Goal: Information Seeking & Learning: Learn about a topic

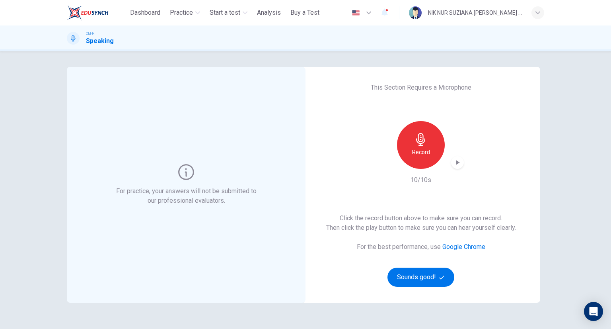
click at [458, 166] on icon "button" at bounding box center [458, 162] width 8 height 8
click at [439, 275] on icon "button" at bounding box center [441, 277] width 5 height 5
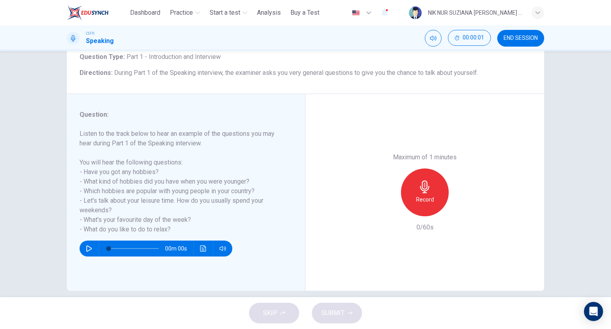
scroll to position [62, 0]
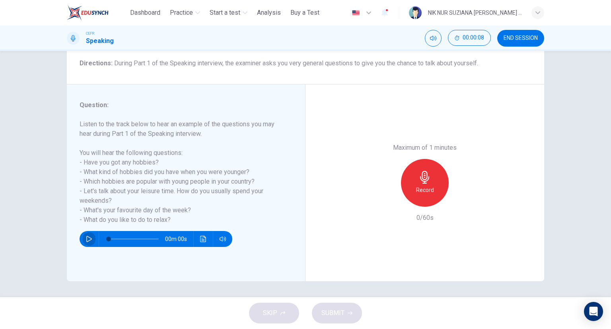
click at [86, 242] on button "button" at bounding box center [89, 239] width 13 height 16
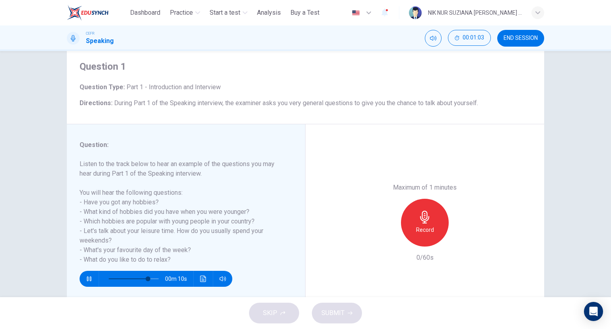
drag, startPoint x: 80, startPoint y: 164, endPoint x: 103, endPoint y: 179, distance: 28.0
click at [103, 179] on h6 "Listen to the track below to hear an example of the questions you may hear duri…" at bounding box center [181, 211] width 203 height 105
drag, startPoint x: 78, startPoint y: 200, endPoint x: 139, endPoint y: 224, distance: 65.7
click at [139, 224] on h6 "Listen to the track below to hear an example of the questions you may hear duri…" at bounding box center [181, 211] width 203 height 105
drag, startPoint x: 171, startPoint y: 263, endPoint x: 86, endPoint y: 195, distance: 109.3
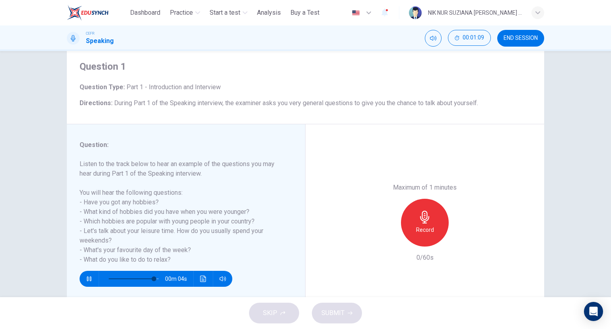
click at [86, 195] on h6 "Listen to the track below to hear an example of the questions you may hear duri…" at bounding box center [181, 211] width 203 height 105
type input "*"
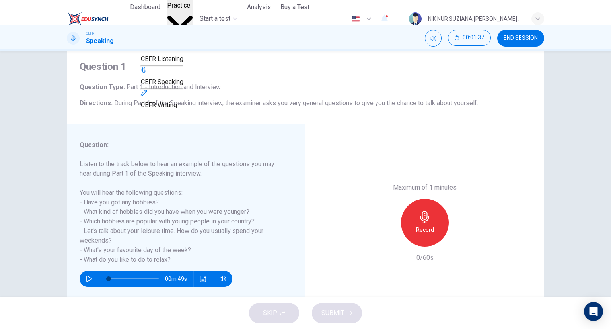
click at [191, 9] on span "Practice" at bounding box center [178, 5] width 23 height 7
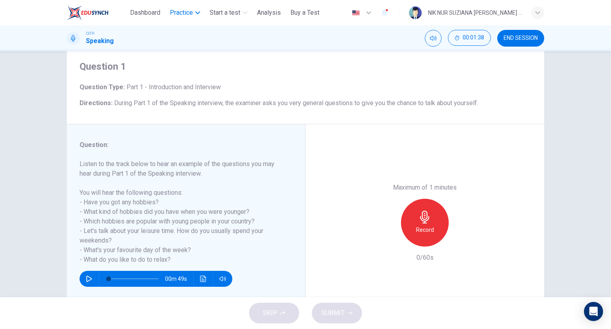
click at [191, 10] on span "Practice" at bounding box center [181, 13] width 23 height 10
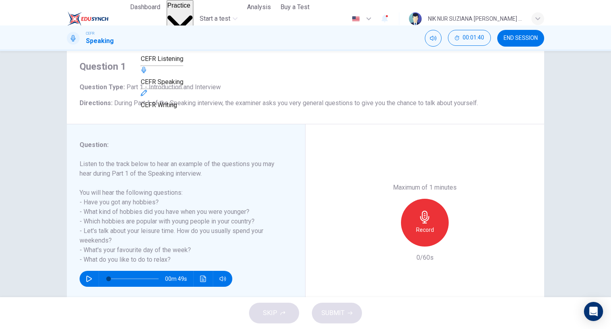
click at [183, 62] on span "CEFR Listening" at bounding box center [162, 59] width 43 height 8
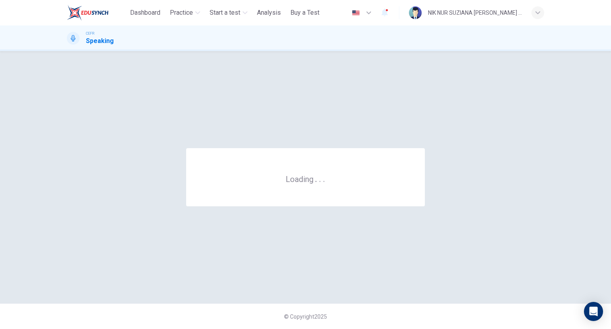
scroll to position [0, 0]
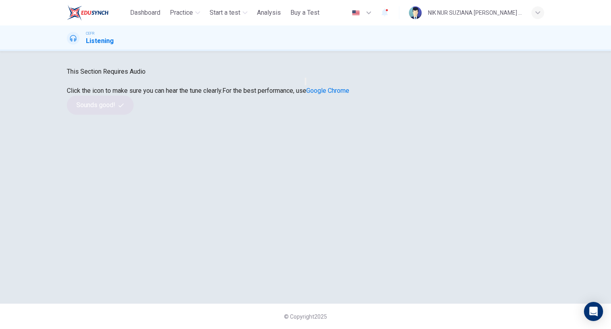
click at [306, 85] on button "button" at bounding box center [306, 82] width 2 height 8
click at [134, 115] on button "Sounds good!" at bounding box center [100, 104] width 67 height 19
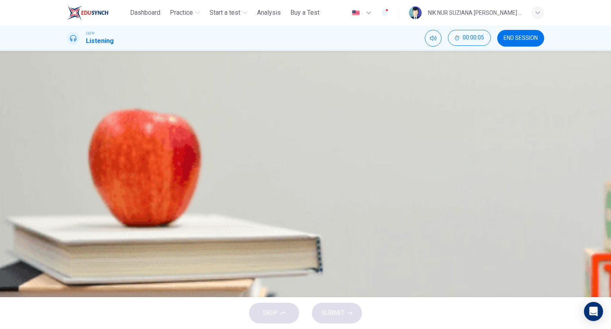
click at [71, 150] on icon "button" at bounding box center [73, 153] width 6 height 6
click at [167, 109] on div "A" at bounding box center [118, 112] width 100 height 6
click at [345, 311] on button "SUBMIT" at bounding box center [337, 312] width 50 height 21
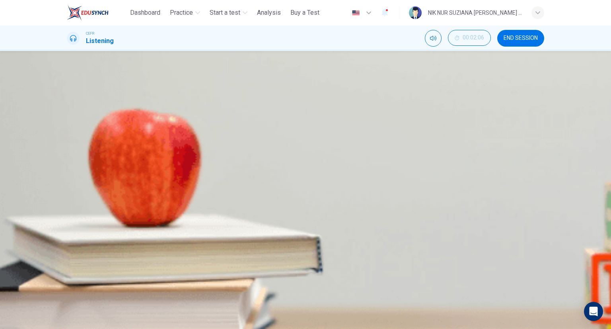
scroll to position [62, 0]
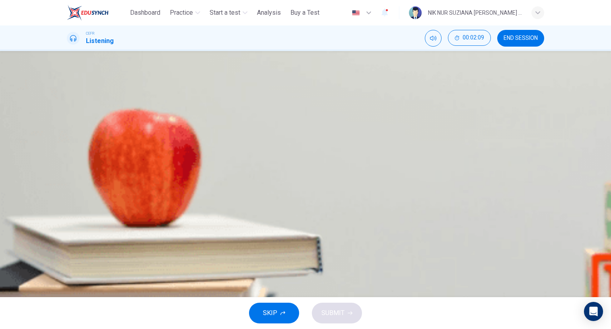
scroll to position [0, 0]
click at [237, 115] on div "A" at bounding box center [152, 112] width 169 height 6
click at [348, 317] on button "SUBMIT" at bounding box center [337, 312] width 50 height 21
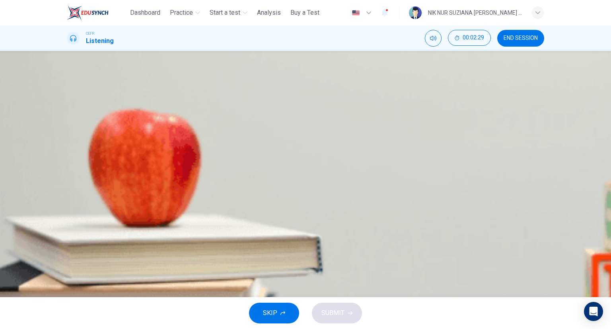
click at [326, 115] on div "D" at bounding box center [386, 112] width 121 height 6
click at [345, 316] on button "SUBMIT" at bounding box center [337, 312] width 50 height 21
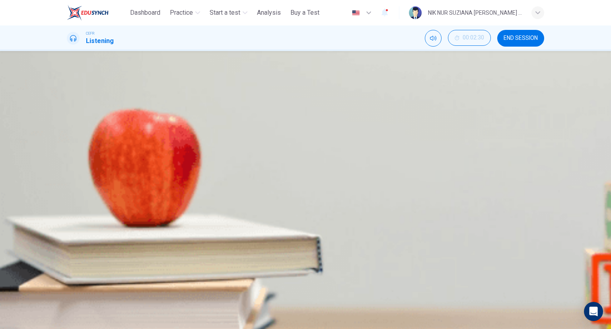
scroll to position [0, 0]
type input "*"
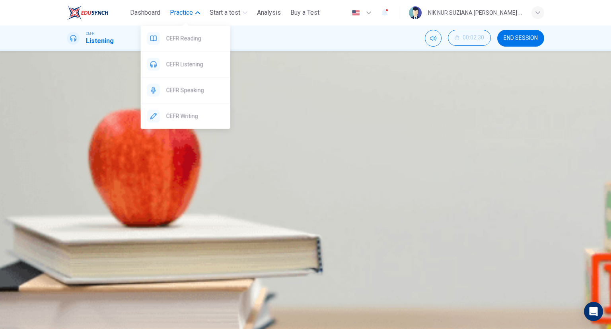
click at [194, 10] on button "Practice" at bounding box center [185, 13] width 37 height 14
click at [188, 121] on div "CEFR Writing" at bounding box center [186, 115] width 90 height 25
